Goal: Task Accomplishment & Management: Manage account settings

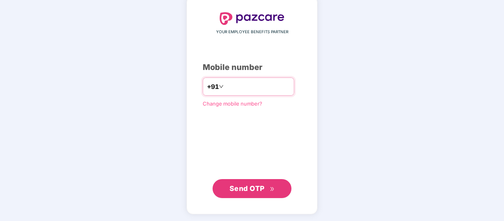
type input "**********"
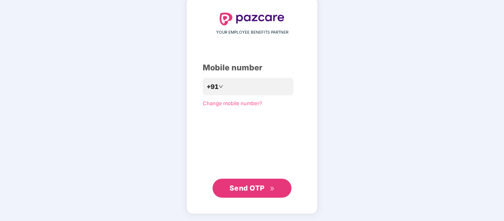
click at [242, 190] on span "Send OTP" at bounding box center [247, 188] width 35 height 8
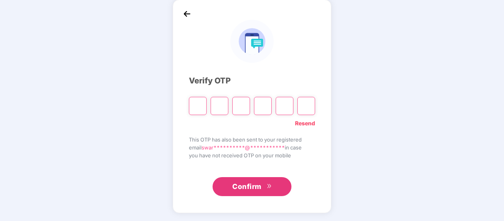
scroll to position [36, 0]
type input "*"
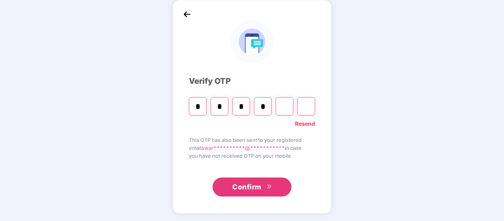
type input "*"
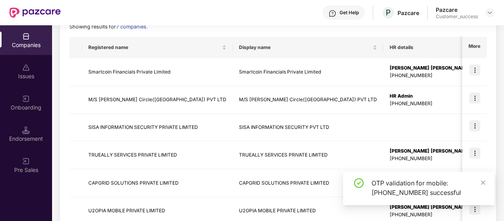
scroll to position [118, 0]
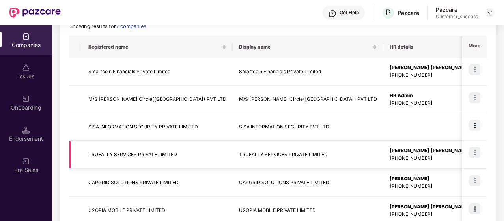
click at [142, 146] on td "TRUEALLY SERVICES PRIVATE LIMITED" at bounding box center [157, 155] width 151 height 28
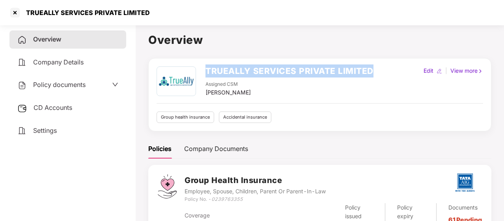
drag, startPoint x: 205, startPoint y: 68, endPoint x: 386, endPoint y: 54, distance: 180.9
click at [386, 54] on div "Overview TRUEALLY SERVICES PRIVATE LIMITED Assigned CSM [PERSON_NAME] Edit | Vi…" at bounding box center [319, 185] width 343 height 308
copy h2 "TRUEALLY SERVICES PRIVATE LIMITED"
click at [221, 62] on div "TRUEALLY SERVICES PRIVATE LIMITED Assigned CSM [PERSON_NAME] Edit | View more G…" at bounding box center [319, 94] width 343 height 73
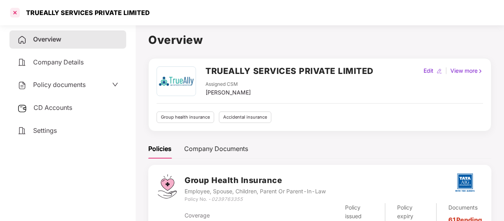
click at [15, 12] on div at bounding box center [15, 12] width 13 height 13
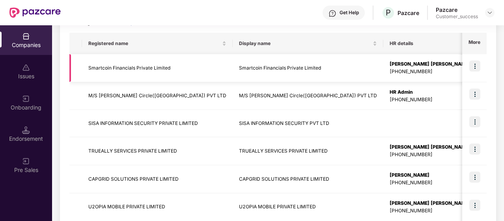
scroll to position [0, 0]
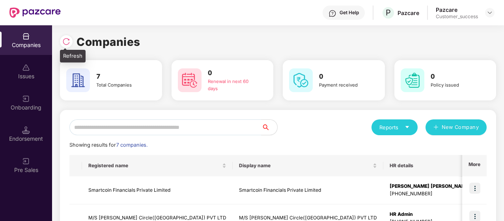
click at [63, 40] on img at bounding box center [66, 41] width 8 height 8
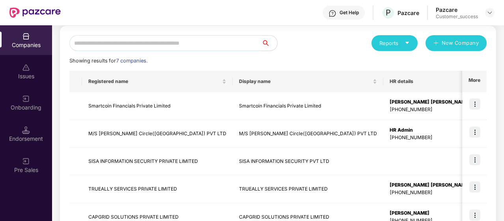
scroll to position [65, 0]
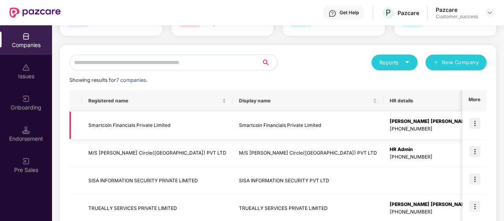
click at [476, 126] on img at bounding box center [475, 123] width 11 height 11
click at [435, 83] on div "Showing results for 7 companies." at bounding box center [278, 80] width 418 height 8
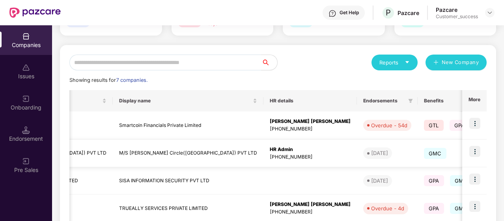
scroll to position [0, 120]
click at [473, 121] on img at bounding box center [475, 123] width 11 height 11
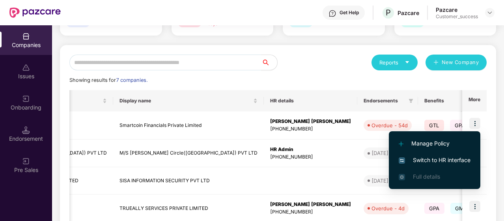
click at [431, 141] on span "Manage Policy" at bounding box center [435, 143] width 72 height 9
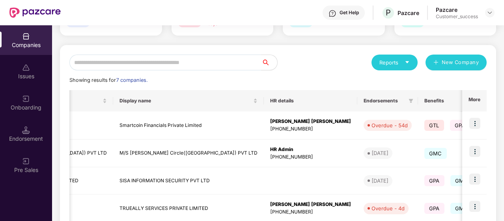
scroll to position [13, 0]
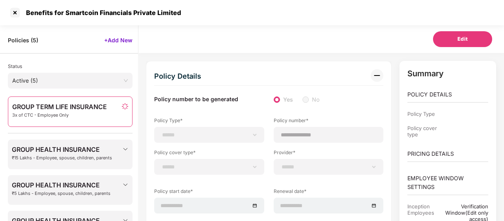
select select "*"
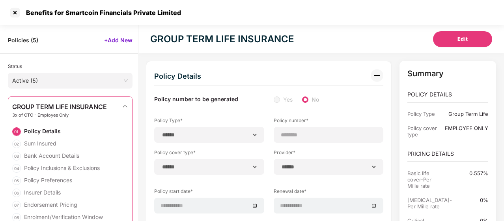
type input "********"
type input "**********"
type input "***"
type input "**"
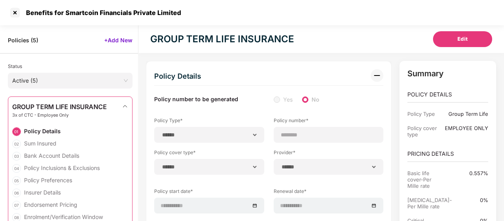
type input "*"
type input "**"
type input "***"
type input "**********"
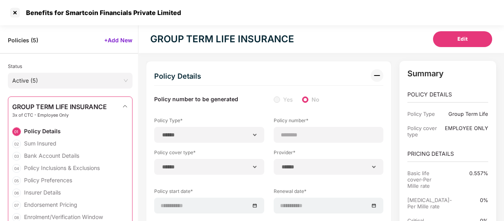
type input "**********"
type input "*********"
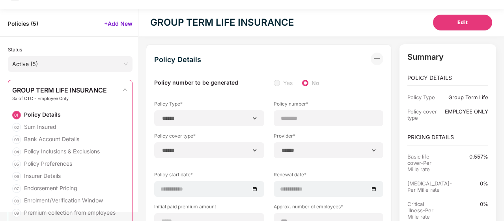
scroll to position [0, 0]
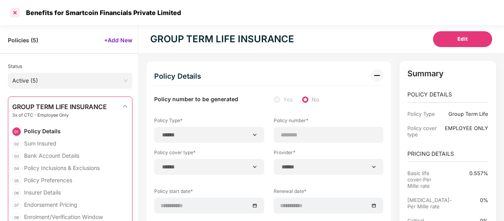
click at [15, 10] on div at bounding box center [15, 12] width 13 height 13
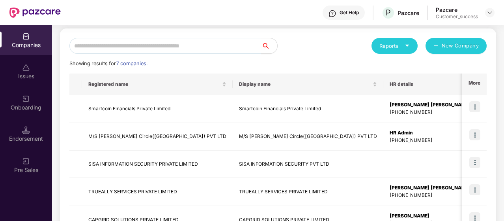
scroll to position [82, 0]
click at [474, 109] on img at bounding box center [475, 106] width 11 height 11
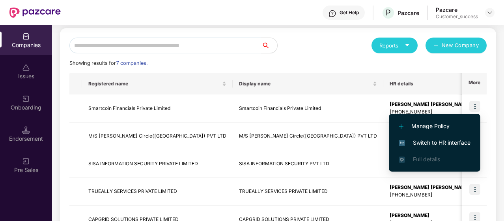
click at [427, 144] on span "Switch to HR interface" at bounding box center [435, 142] width 72 height 9
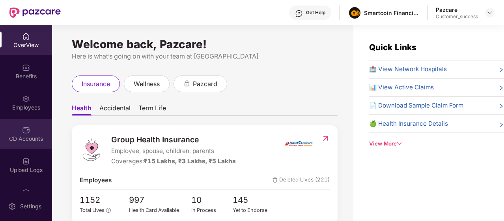
click at [18, 132] on div "CD Accounts" at bounding box center [26, 134] width 52 height 30
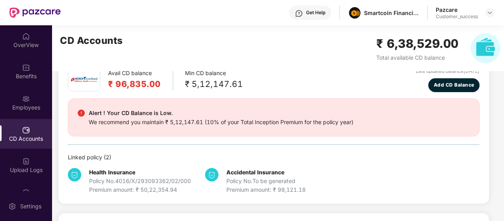
scroll to position [166, 0]
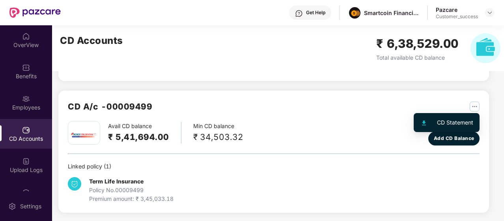
click at [472, 106] on img "button" at bounding box center [475, 106] width 10 height 10
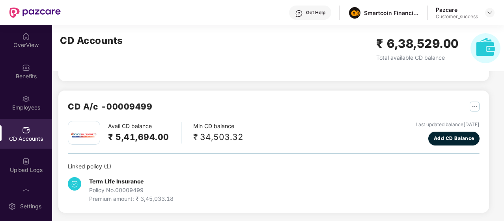
click at [354, 125] on div "Avail CD balance ₹ 5,41,694.00 Min CD balance ₹ 34,503.32 Last updated balance …" at bounding box center [274, 133] width 412 height 24
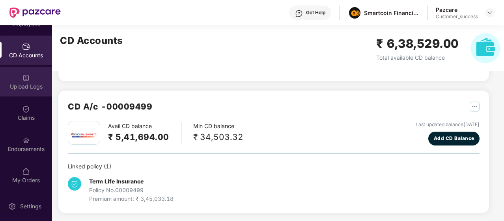
click at [26, 85] on div "Upload Logs" at bounding box center [26, 86] width 52 height 8
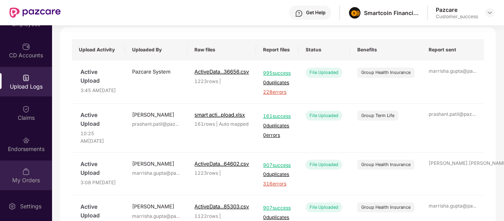
scroll to position [51, 0]
click at [31, 164] on div "My Orders" at bounding box center [26, 175] width 52 height 30
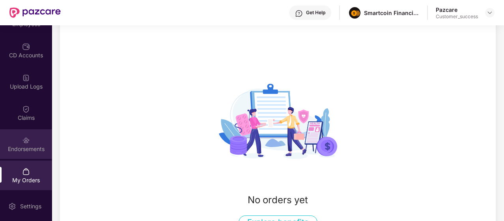
click at [36, 143] on div "Endorsements" at bounding box center [26, 144] width 52 height 30
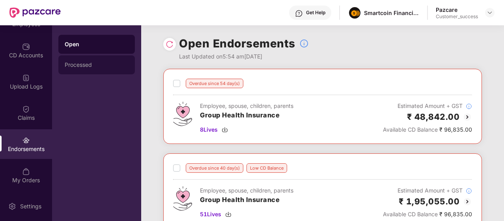
click at [90, 66] on div "Processed" at bounding box center [97, 65] width 64 height 6
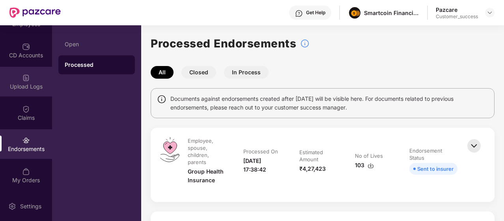
click at [21, 88] on div "Upload Logs" at bounding box center [26, 86] width 52 height 8
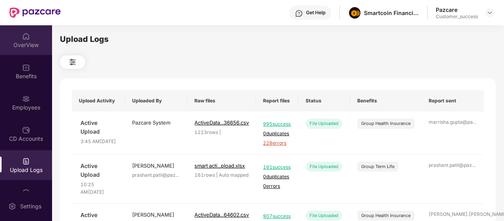
click at [24, 32] on img at bounding box center [26, 36] width 8 height 8
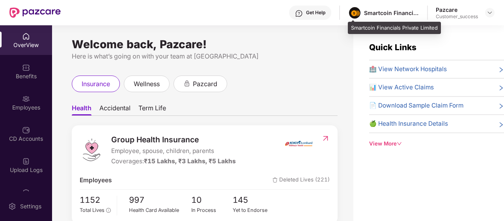
click at [369, 12] on div "Smartcoin Financials Private Limited" at bounding box center [391, 12] width 55 height 7
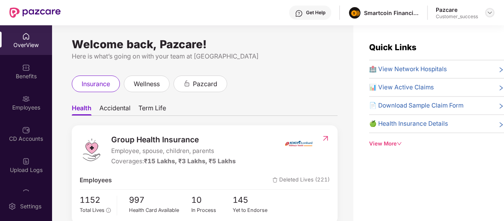
click at [493, 17] on div at bounding box center [489, 12] width 9 height 9
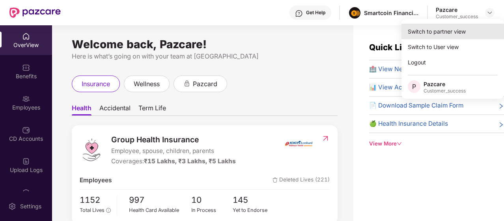
click at [456, 24] on div "Switch to partner view" at bounding box center [453, 31] width 103 height 15
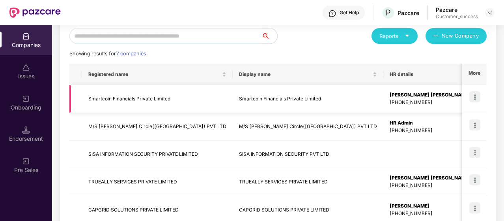
scroll to position [92, 0]
click at [118, 97] on td "Smartcoin Financials Private Limited" at bounding box center [157, 98] width 151 height 28
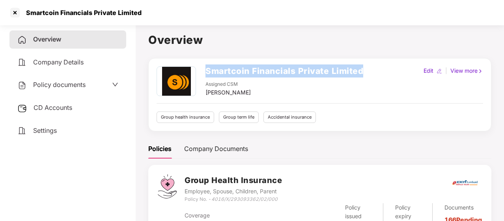
drag, startPoint x: 207, startPoint y: 73, endPoint x: 371, endPoint y: 67, distance: 163.9
click at [371, 67] on div "Smartcoin Financials Private Limited Assigned CSM [PERSON_NAME] Edit | View more" at bounding box center [320, 81] width 327 height 30
copy h2 "Smartcoin Financials Private Limited"
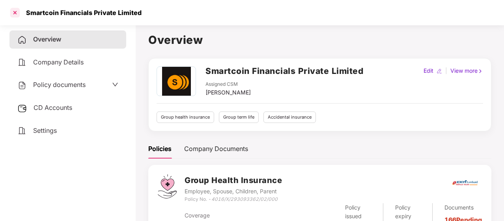
click at [17, 8] on div at bounding box center [15, 12] width 13 height 13
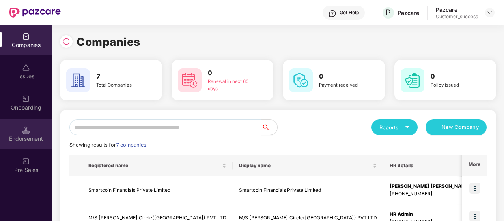
click at [28, 129] on img at bounding box center [26, 130] width 8 height 8
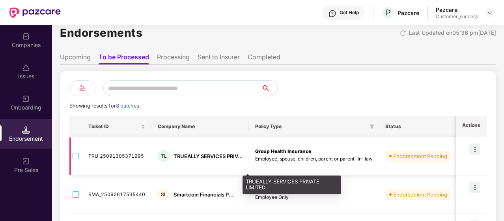
scroll to position [0, 0]
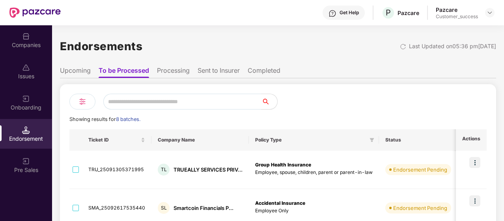
click at [81, 70] on li "Upcoming" at bounding box center [75, 71] width 31 height 11
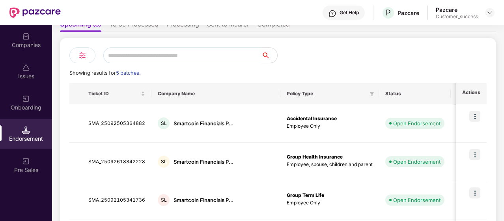
scroll to position [32, 0]
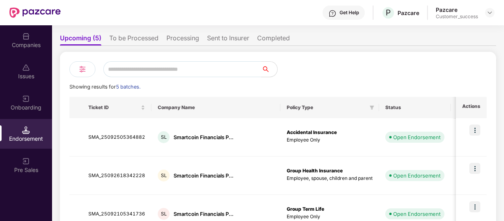
click at [186, 38] on li "Processing" at bounding box center [183, 39] width 33 height 11
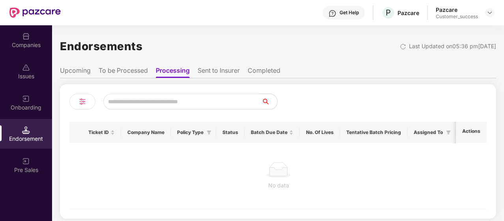
click at [216, 71] on li "Sent to Insurer" at bounding box center [219, 71] width 42 height 11
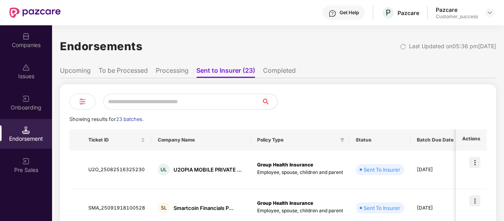
click at [282, 70] on li "Completed" at bounding box center [279, 71] width 33 height 11
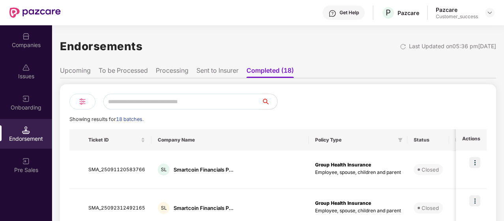
click at [220, 71] on li "Sent to Insurer" at bounding box center [218, 71] width 42 height 11
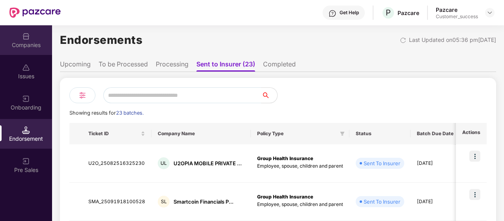
click at [21, 41] on div "Companies" at bounding box center [26, 45] width 52 height 8
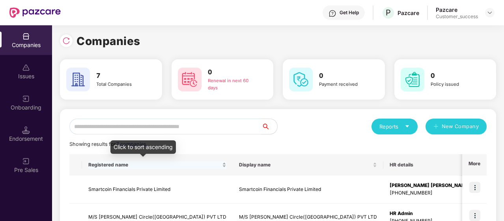
scroll to position [3, 0]
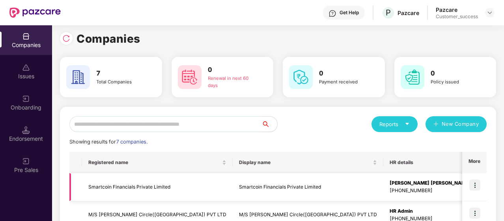
click at [473, 183] on img at bounding box center [475, 184] width 11 height 11
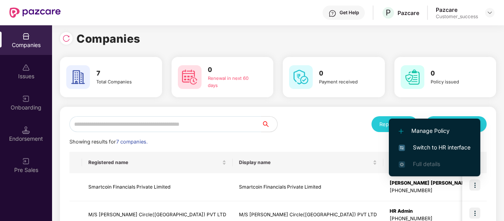
click at [442, 146] on span "Switch to HR interface" at bounding box center [435, 147] width 72 height 9
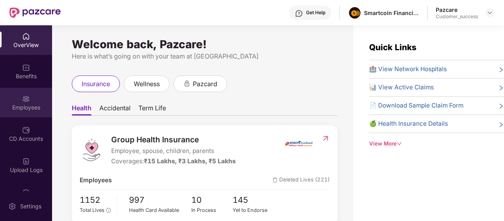
scroll to position [83, 0]
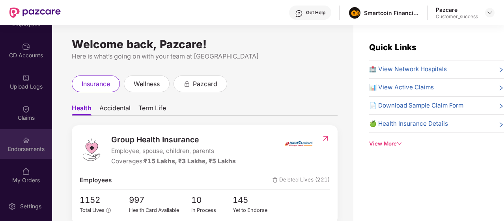
click at [25, 145] on div "Endorsements" at bounding box center [26, 149] width 52 height 8
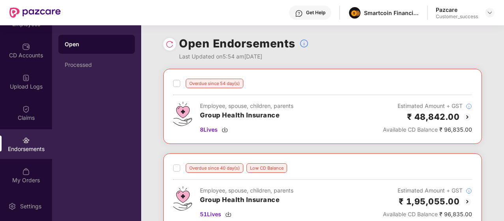
scroll to position [0, 0]
click at [77, 60] on div "Processed" at bounding box center [96, 64] width 77 height 19
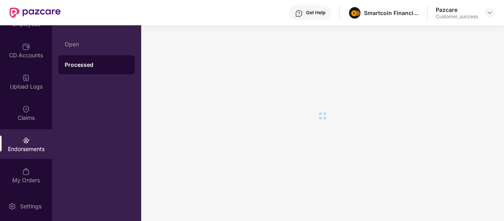
scroll to position [0, 0]
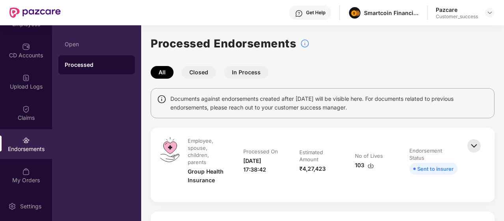
click at [204, 75] on button "Closed" at bounding box center [199, 72] width 35 height 13
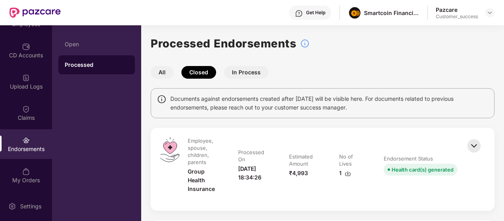
click at [164, 69] on button "All" at bounding box center [162, 72] width 23 height 13
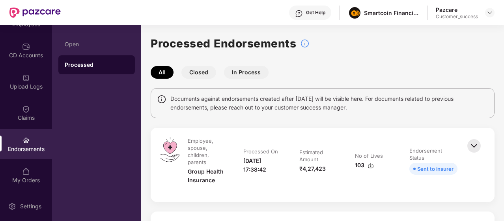
click at [192, 70] on button "Closed" at bounding box center [199, 72] width 35 height 13
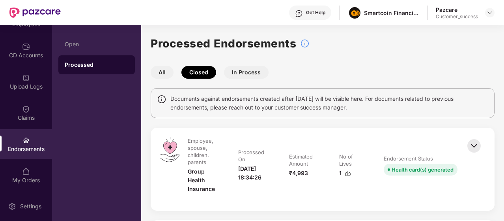
click at [169, 71] on button "All" at bounding box center [162, 72] width 23 height 13
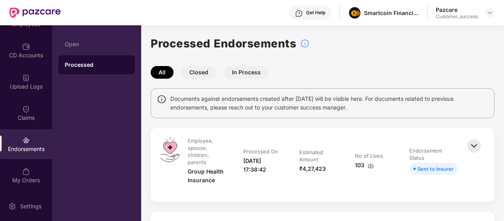
click at [199, 73] on button "Closed" at bounding box center [199, 72] width 35 height 13
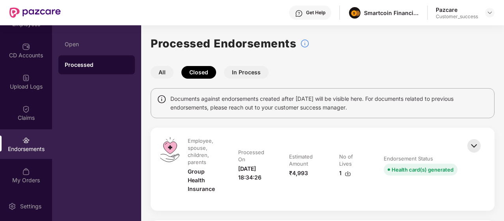
click at [168, 72] on button "All" at bounding box center [162, 72] width 23 height 13
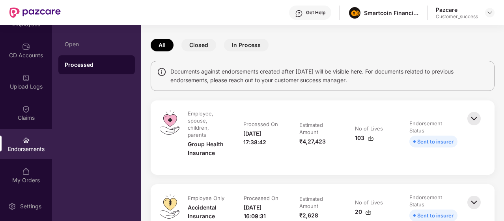
scroll to position [29, 0]
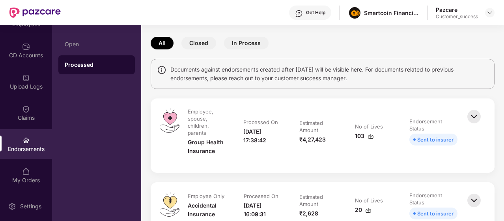
click at [369, 136] on img at bounding box center [371, 136] width 6 height 6
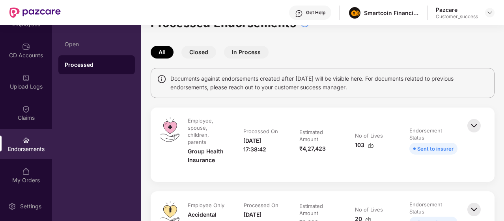
scroll to position [0, 0]
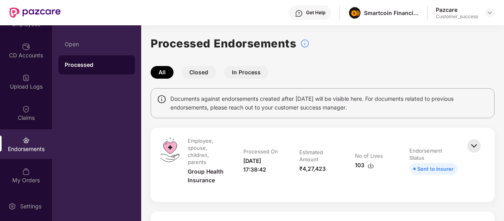
click at [238, 72] on button "In Process" at bounding box center [246, 72] width 45 height 13
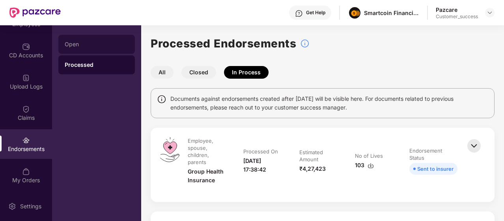
click at [69, 41] on div "Open" at bounding box center [97, 44] width 64 height 6
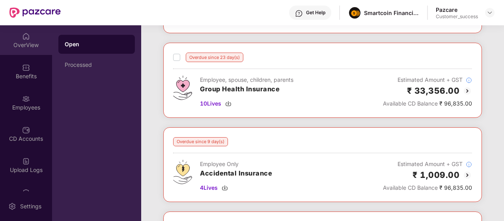
click at [20, 45] on div "OverView" at bounding box center [26, 45] width 52 height 8
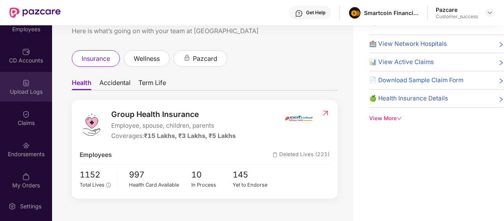
scroll to position [83, 0]
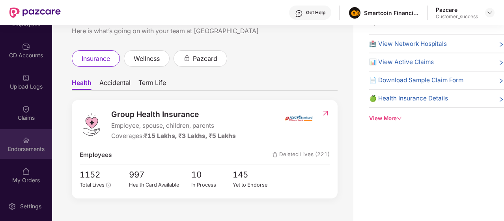
click at [27, 141] on img at bounding box center [26, 140] width 8 height 8
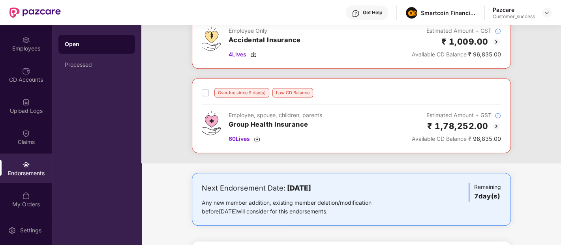
scroll to position [329, 0]
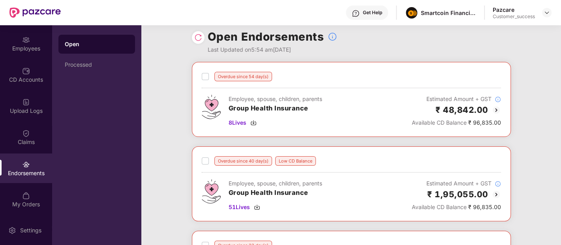
scroll to position [0, 0]
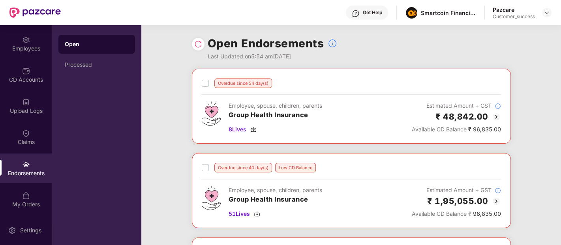
click at [390, 179] on hr at bounding box center [351, 179] width 299 height 1
